Goal: Task Accomplishment & Management: Manage account settings

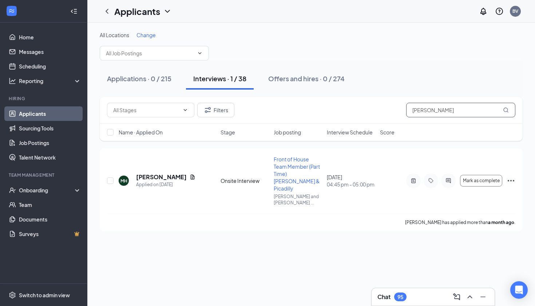
click at [439, 110] on input "[PERSON_NAME]" at bounding box center [460, 110] width 109 height 15
type input "m"
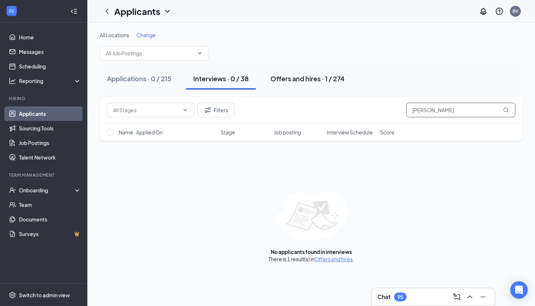
type input "[PERSON_NAME]"
click at [284, 74] on div "Offers and hires · 1 / 274" at bounding box center [307, 78] width 74 height 9
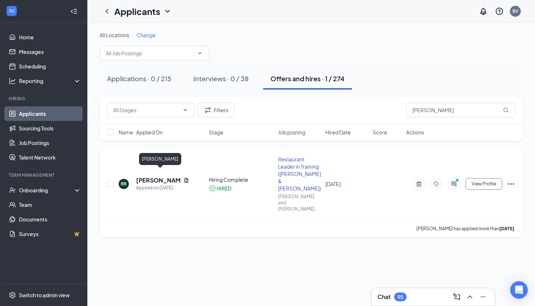
click at [168, 176] on h5 "[PERSON_NAME]" at bounding box center [158, 180] width 44 height 8
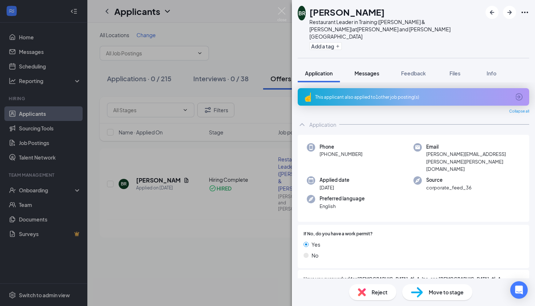
click at [366, 70] on span "Messages" at bounding box center [366, 73] width 25 height 7
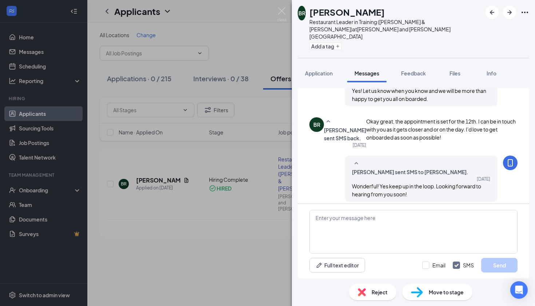
scroll to position [322, 0]
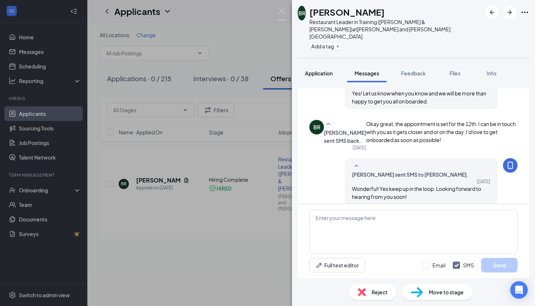
click at [323, 64] on button "Application" at bounding box center [319, 73] width 42 height 18
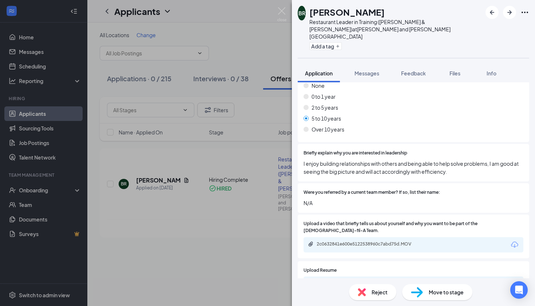
scroll to position [368, 0]
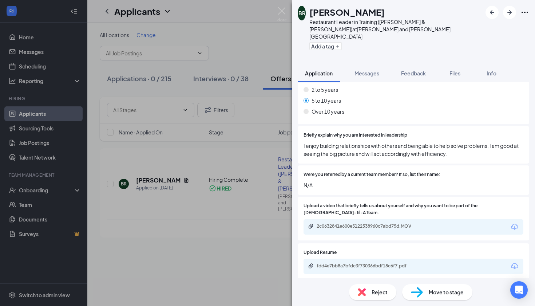
click at [260, 5] on div "[PERSON_NAME] Restaurant Leader in Training ([PERSON_NAME] & [PERSON_NAME]) at …" at bounding box center [267, 153] width 535 height 306
